Goal: Transaction & Acquisition: Purchase product/service

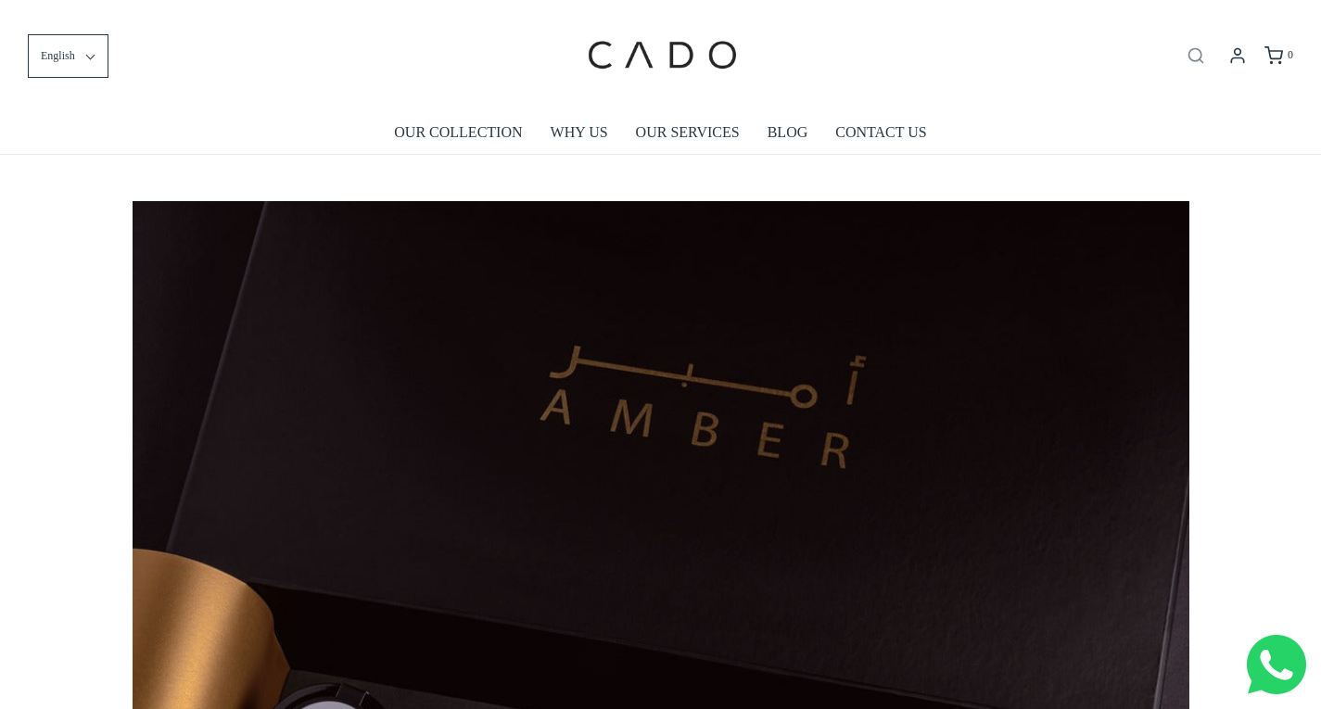
click at [1205, 51] on icon "Open search bar" at bounding box center [1196, 55] width 22 height 19
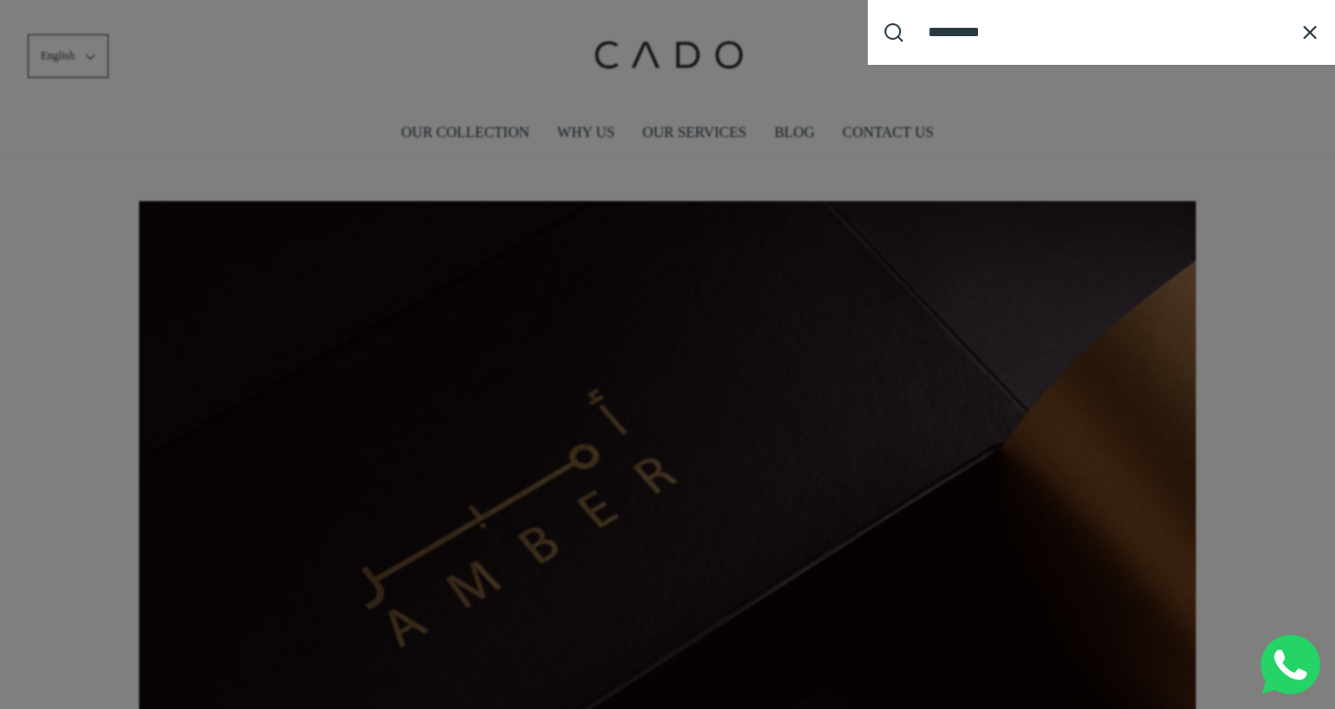
scroll to position [0, 1057]
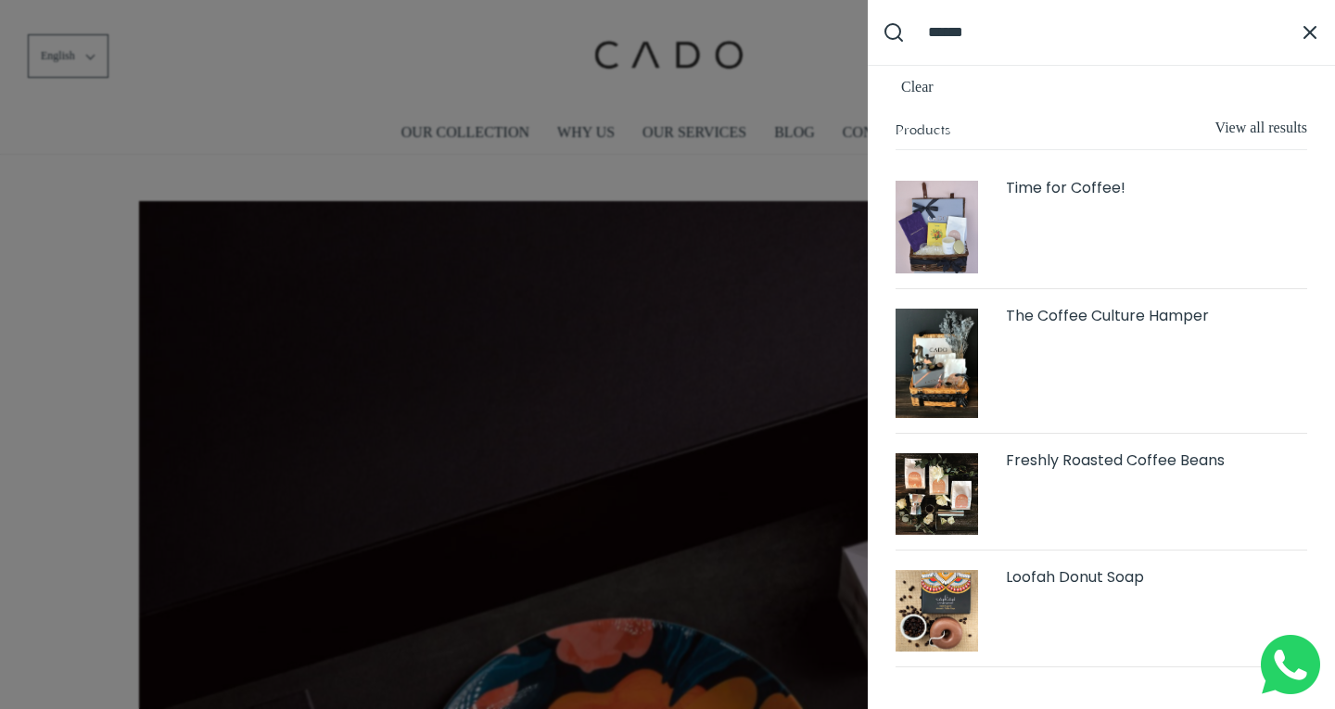
type input "******"
click at [868, 6] on button "Submit Search" at bounding box center [893, 31] width 51 height 51
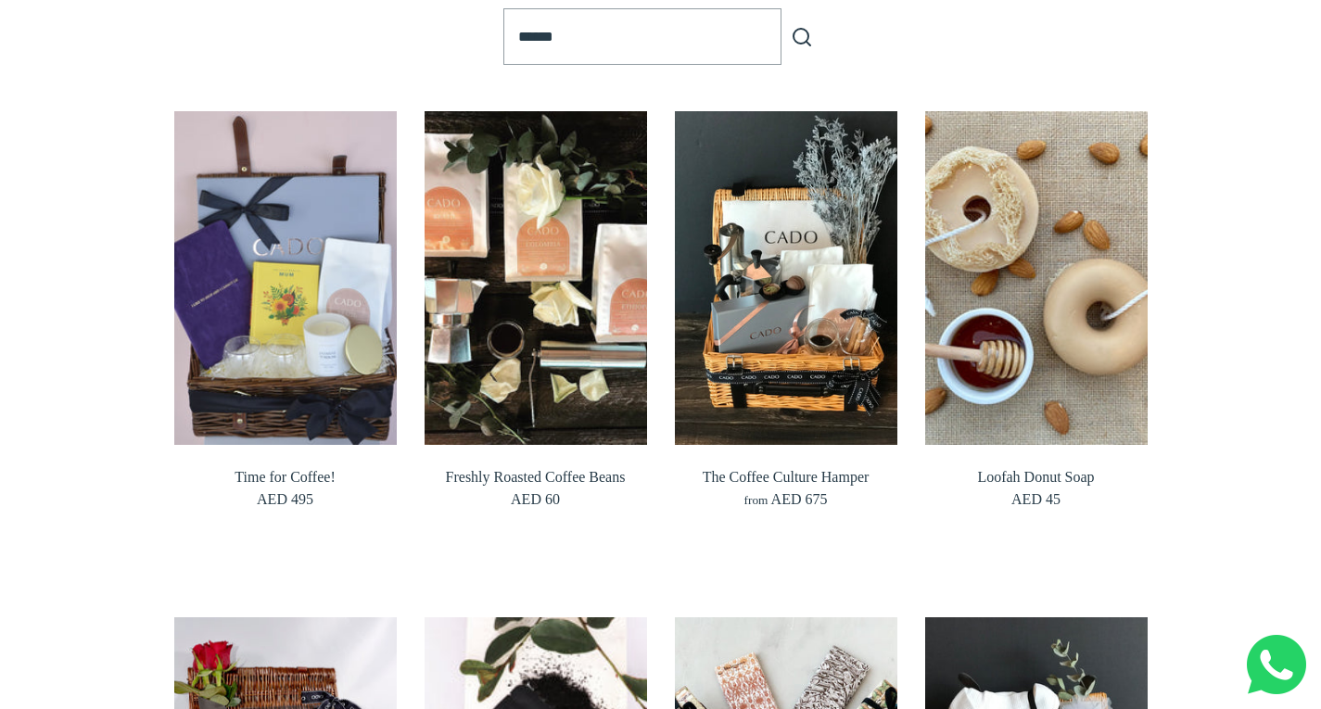
scroll to position [278, 0]
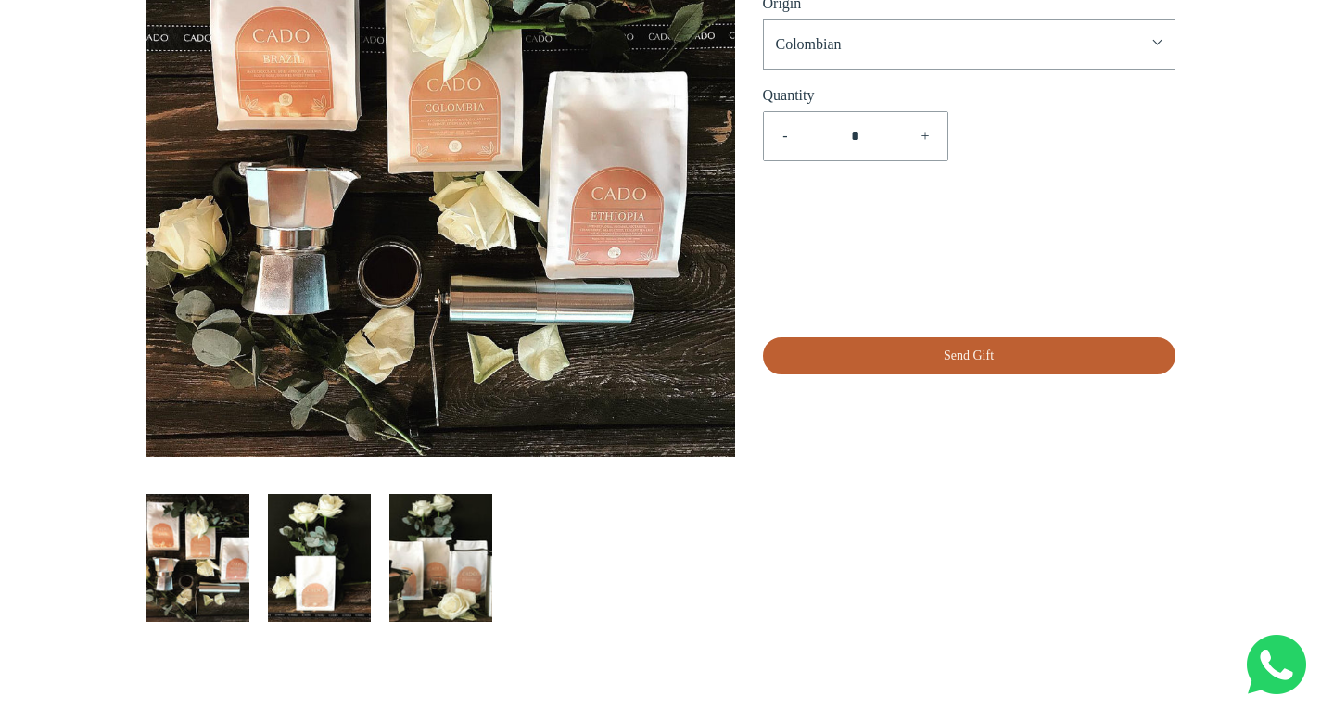
click at [449, 567] on img "\a \a Load image into Gallery viewer, Freshly Roasted Coffee Beans\a \a" at bounding box center [440, 558] width 103 height 128
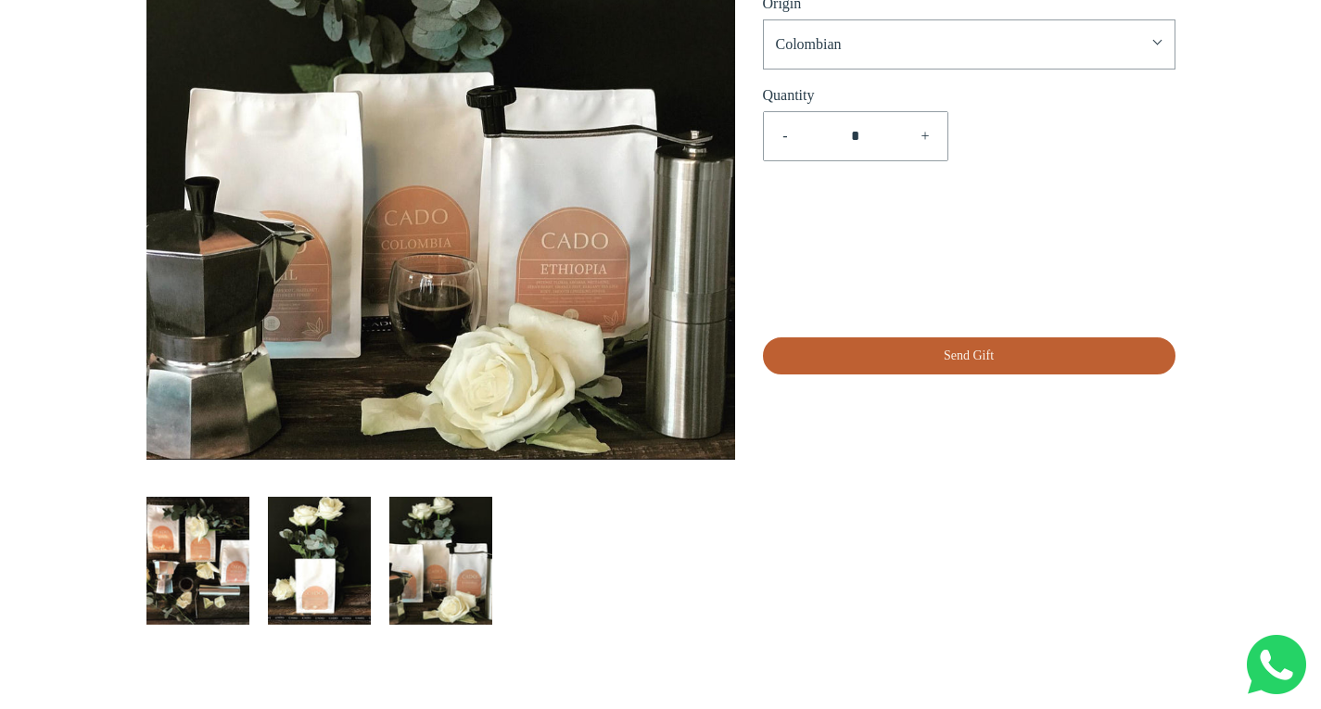
scroll to position [247, 0]
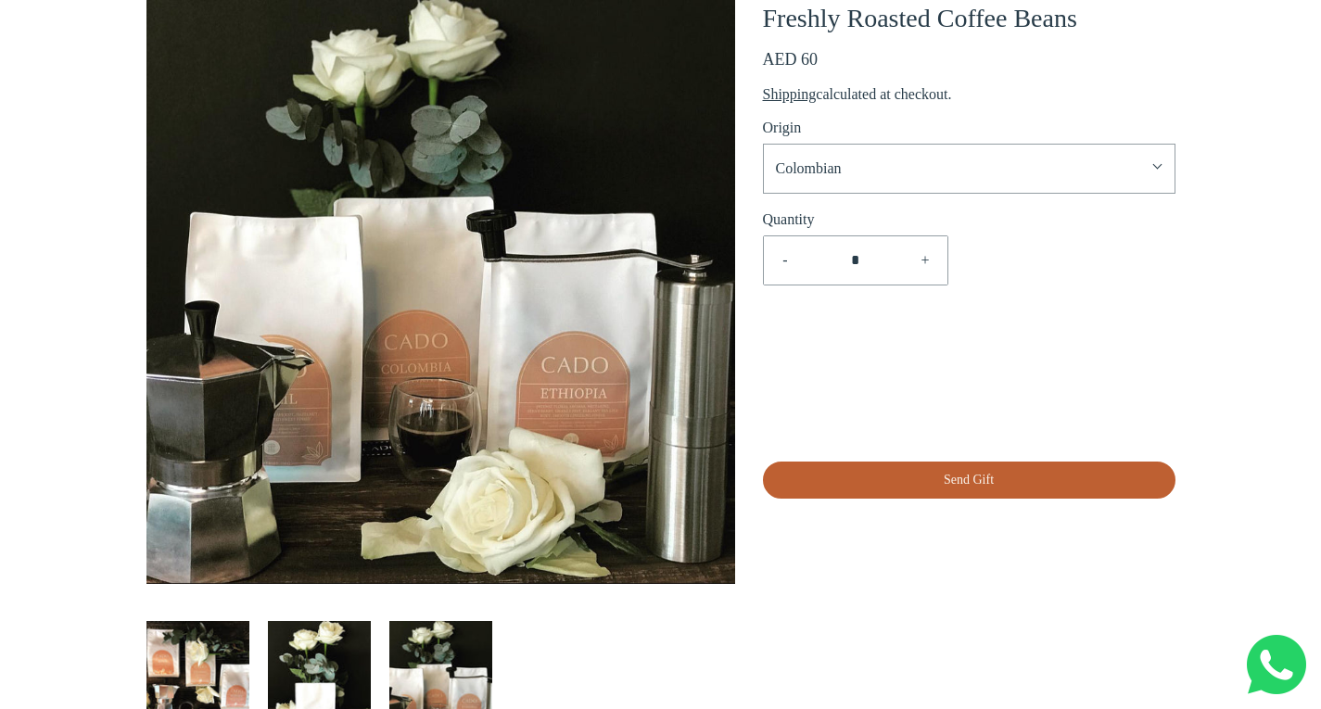
click at [300, 616] on div at bounding box center [441, 685] width 589 height 202
click at [303, 661] on img "\a \a Load image into Gallery viewer, Freshly Roasted Coffee Beans\a \a" at bounding box center [319, 685] width 103 height 128
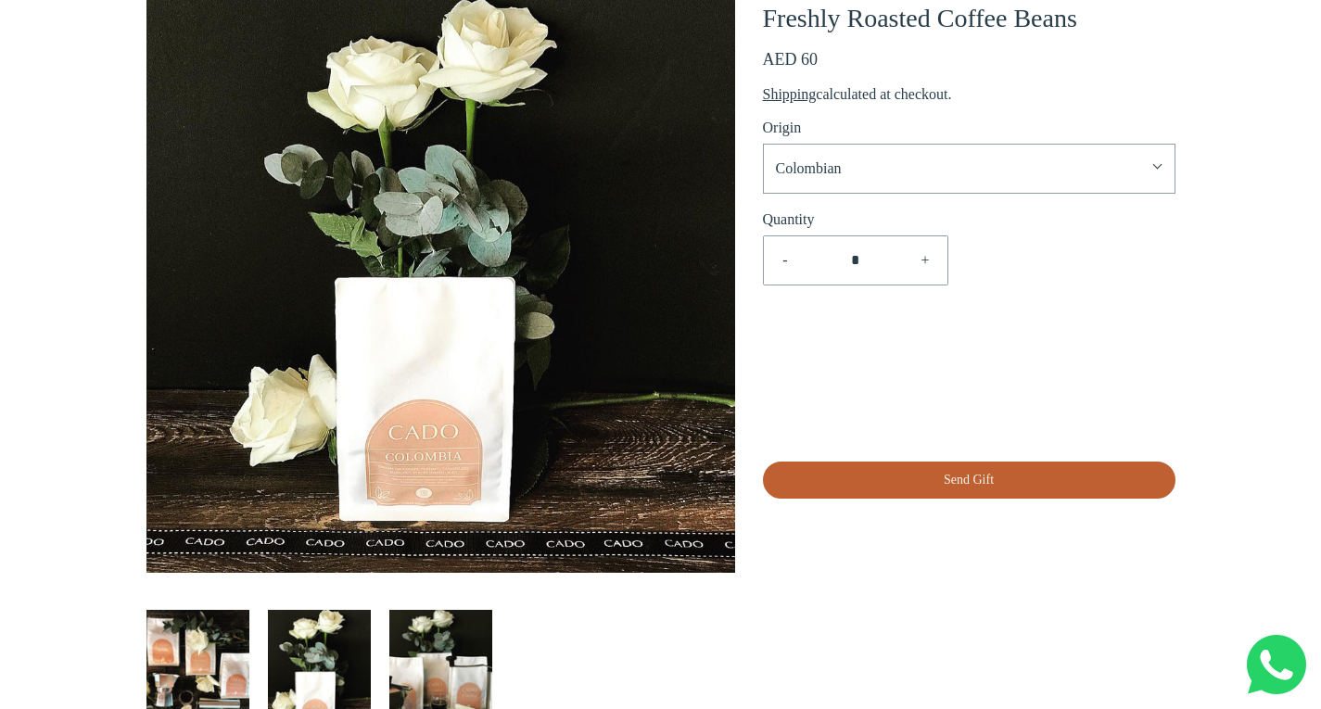
click at [184, 639] on img "\a \a Load image into Gallery viewer, Freshly Roasted Coffee Beans\a \a" at bounding box center [198, 674] width 103 height 128
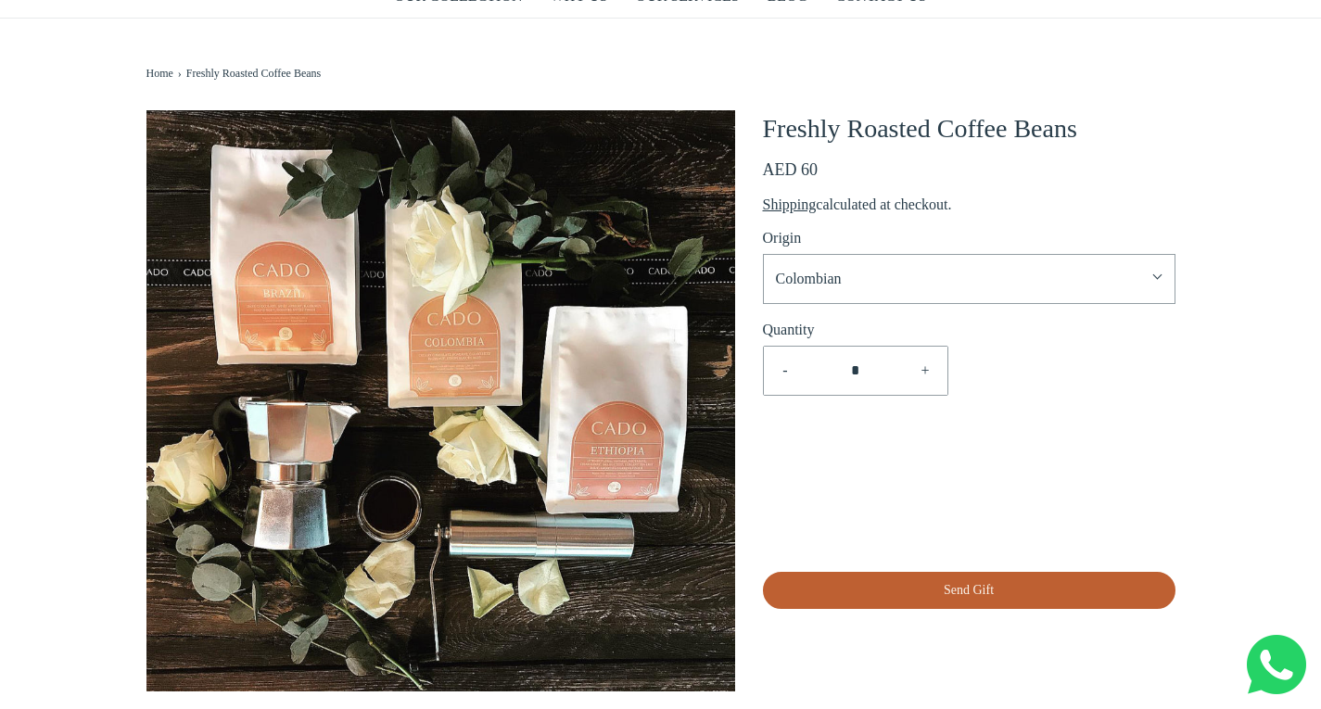
scroll to position [61, 0]
